Goal: Task Accomplishment & Management: Manage account settings

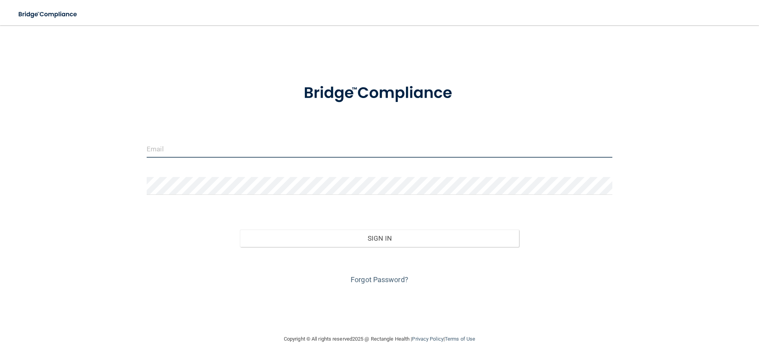
click at [264, 156] on input "email" at bounding box center [380, 149] width 466 height 18
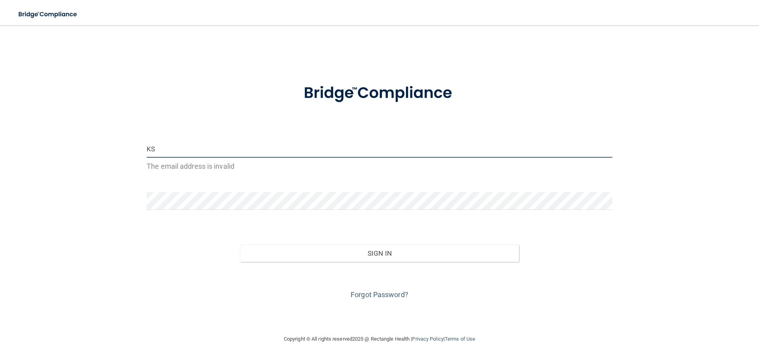
type input "[EMAIL_ADDRESS][DOMAIN_NAME]"
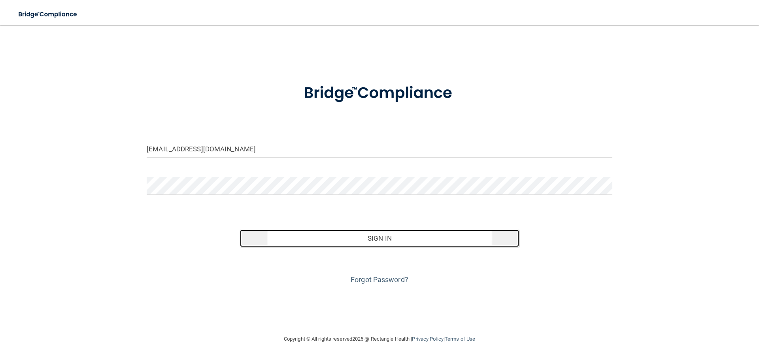
click at [394, 234] on button "Sign In" at bounding box center [379, 238] width 279 height 17
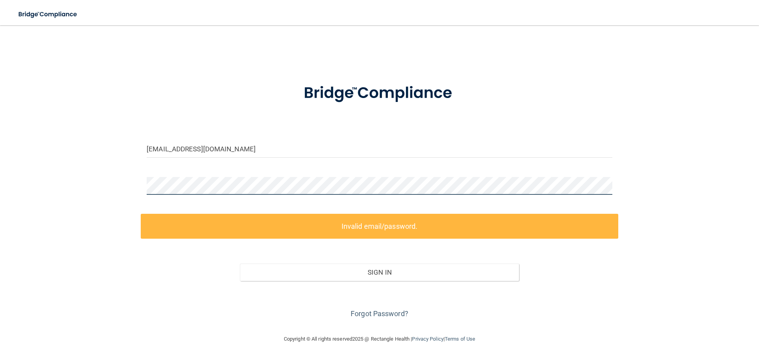
click at [28, 181] on div "[EMAIL_ADDRESS][DOMAIN_NAME] Invalid email/password. You don't have permission …" at bounding box center [379, 179] width 727 height 293
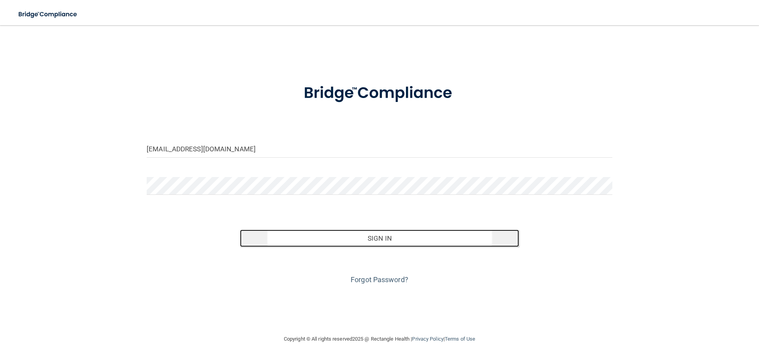
click at [352, 238] on button "Sign In" at bounding box center [379, 238] width 279 height 17
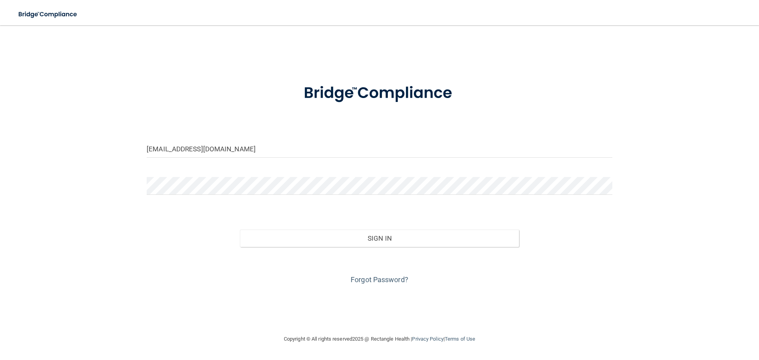
click at [361, 247] on div "Forgot Password?" at bounding box center [380, 267] width 478 height 40
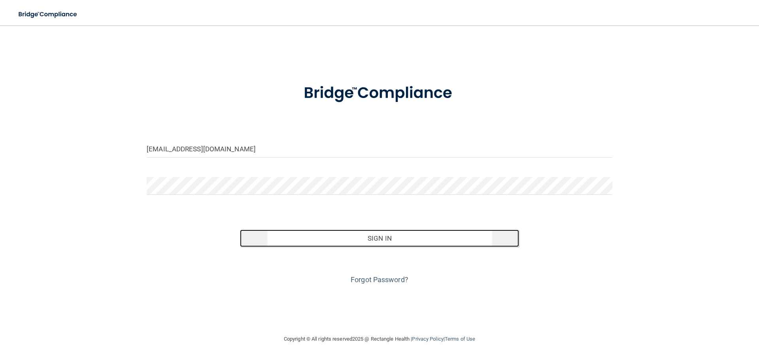
click at [350, 239] on button "Sign In" at bounding box center [379, 238] width 279 height 17
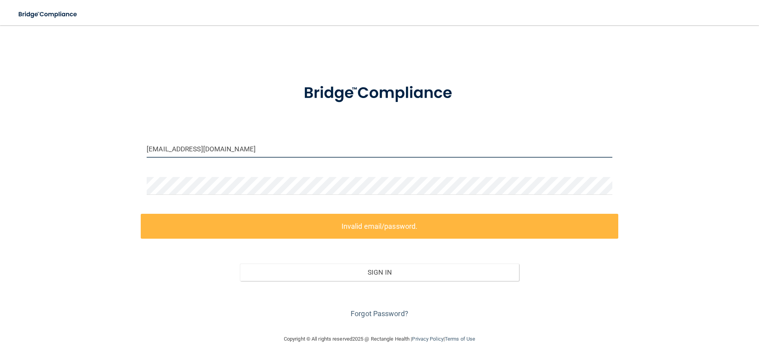
click at [262, 149] on input "[EMAIL_ADDRESS][DOMAIN_NAME]" at bounding box center [380, 149] width 466 height 18
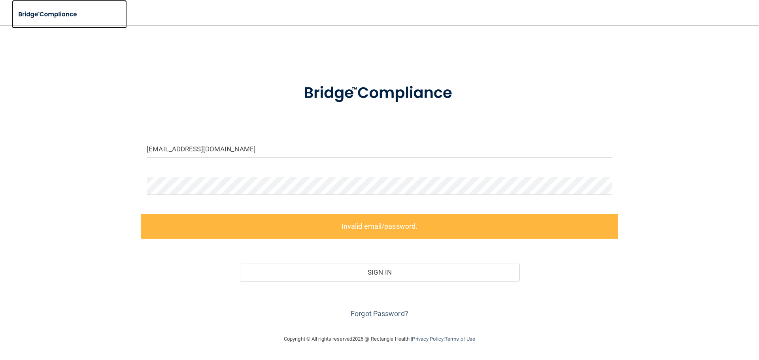
click at [57, 21] on img at bounding box center [48, 14] width 73 height 16
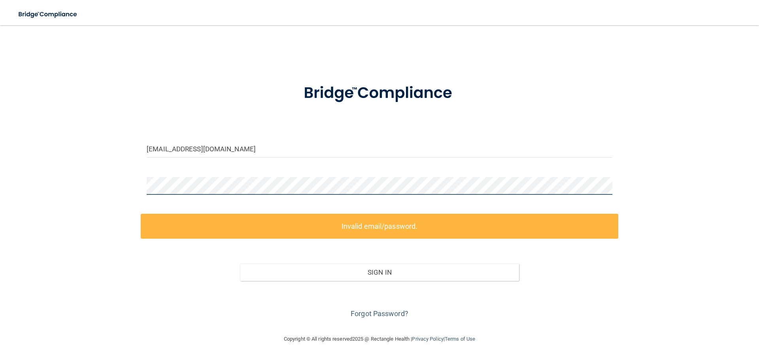
click at [0, 213] on main "[EMAIL_ADDRESS][DOMAIN_NAME] Invalid email/password. You don't have permission …" at bounding box center [379, 192] width 759 height 335
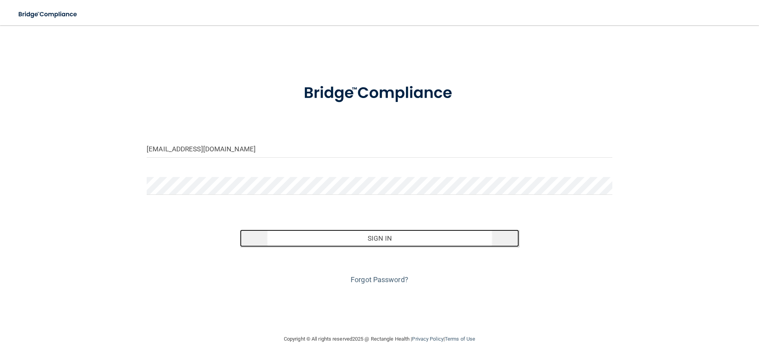
click at [389, 234] on button "Sign In" at bounding box center [379, 238] width 279 height 17
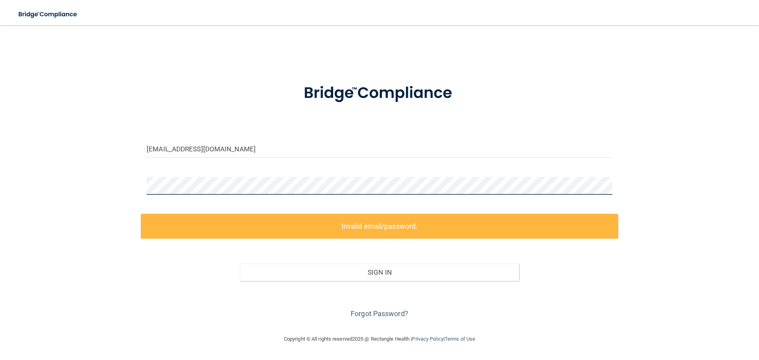
click at [0, 187] on main "[EMAIL_ADDRESS][DOMAIN_NAME] Invalid email/password. You don't have permission …" at bounding box center [379, 192] width 759 height 335
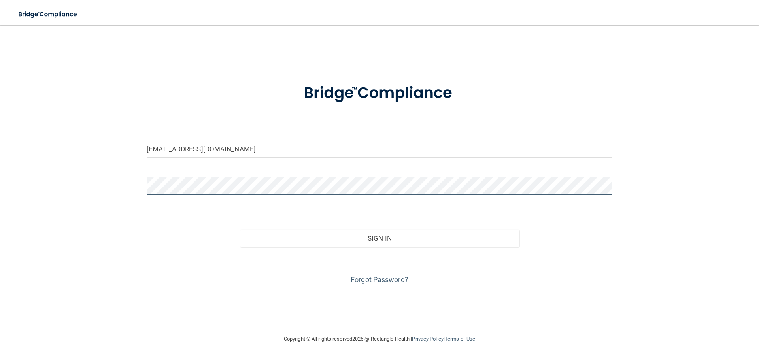
click at [240, 230] on button "Sign In" at bounding box center [379, 238] width 279 height 17
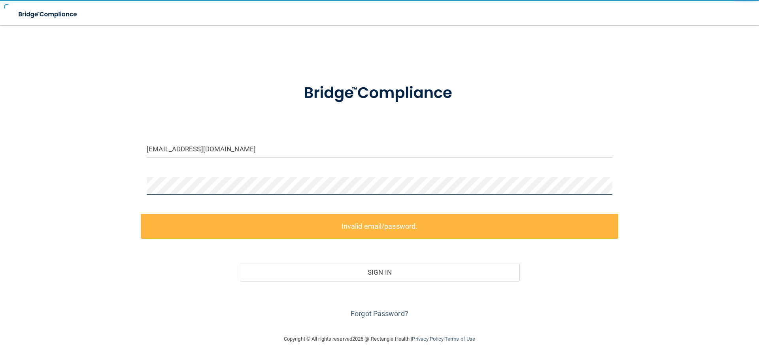
click at [240, 264] on button "Sign In" at bounding box center [379, 272] width 279 height 17
